Goal: Information Seeking & Learning: Find specific fact

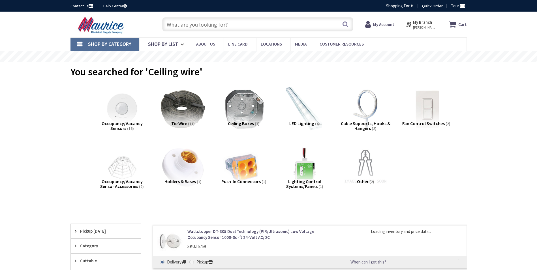
type input "[GEOGRAPHIC_DATA], [GEOGRAPHIC_DATA], [GEOGRAPHIC_DATA] 23112, [GEOGRAPHIC_DATA]"
type input "luminii kendo m"
